Goal: Entertainment & Leisure: Consume media (video, audio)

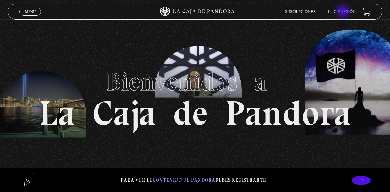
click at [344, 12] on link "Inicie sesión" at bounding box center [342, 12] width 28 height 4
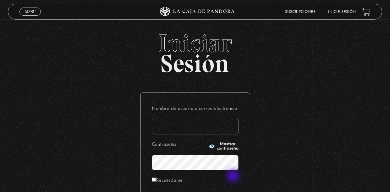
type input "[EMAIL_ADDRESS][DOMAIN_NAME]"
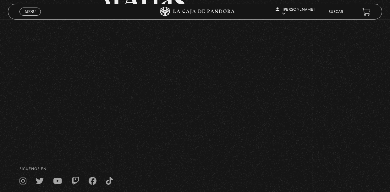
scroll to position [70, 0]
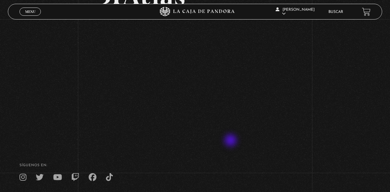
click at [232, 141] on div "Volver Octubre 9 - 9pm 3IAtlas" at bounding box center [195, 55] width 195 height 173
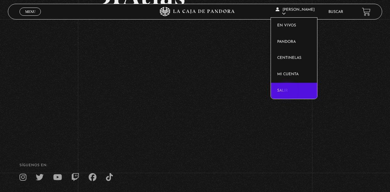
click at [288, 91] on link "Salir" at bounding box center [294, 91] width 46 height 16
